Goal: Navigation & Orientation: Find specific page/section

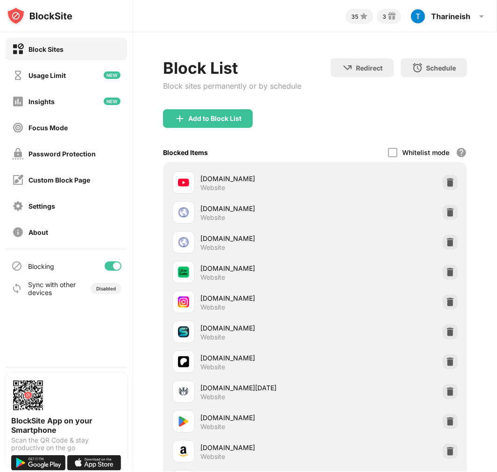
click at [110, 264] on div at bounding box center [113, 266] width 17 height 9
